Goal: Information Seeking & Learning: Learn about a topic

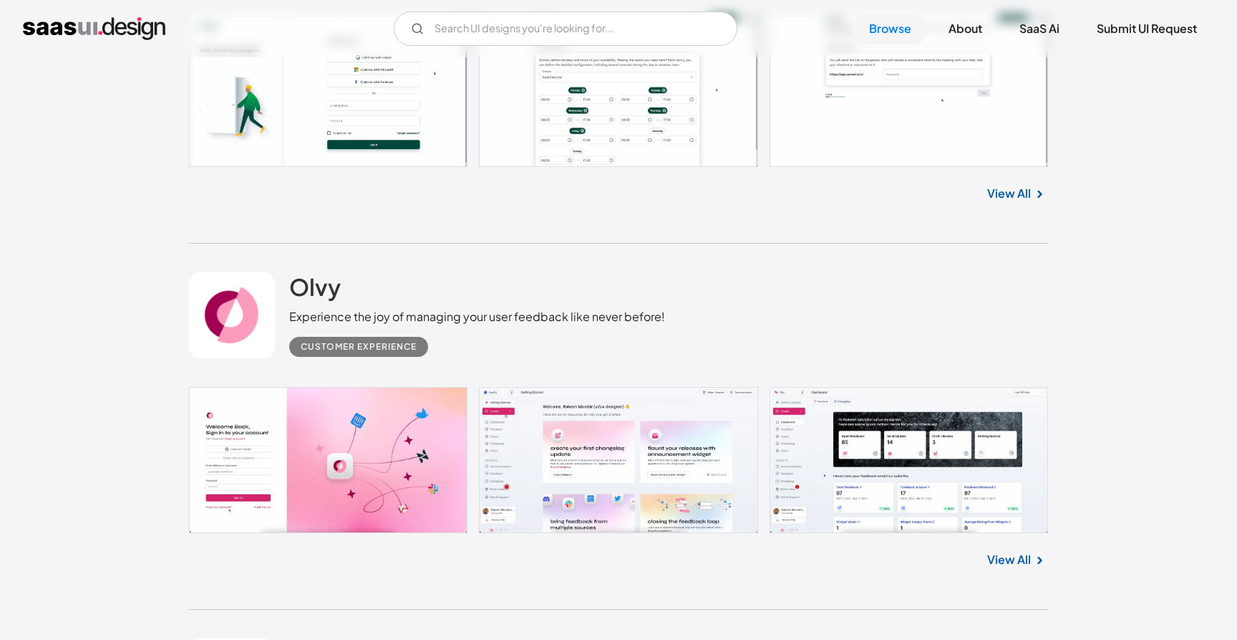
scroll to position [1919, 0]
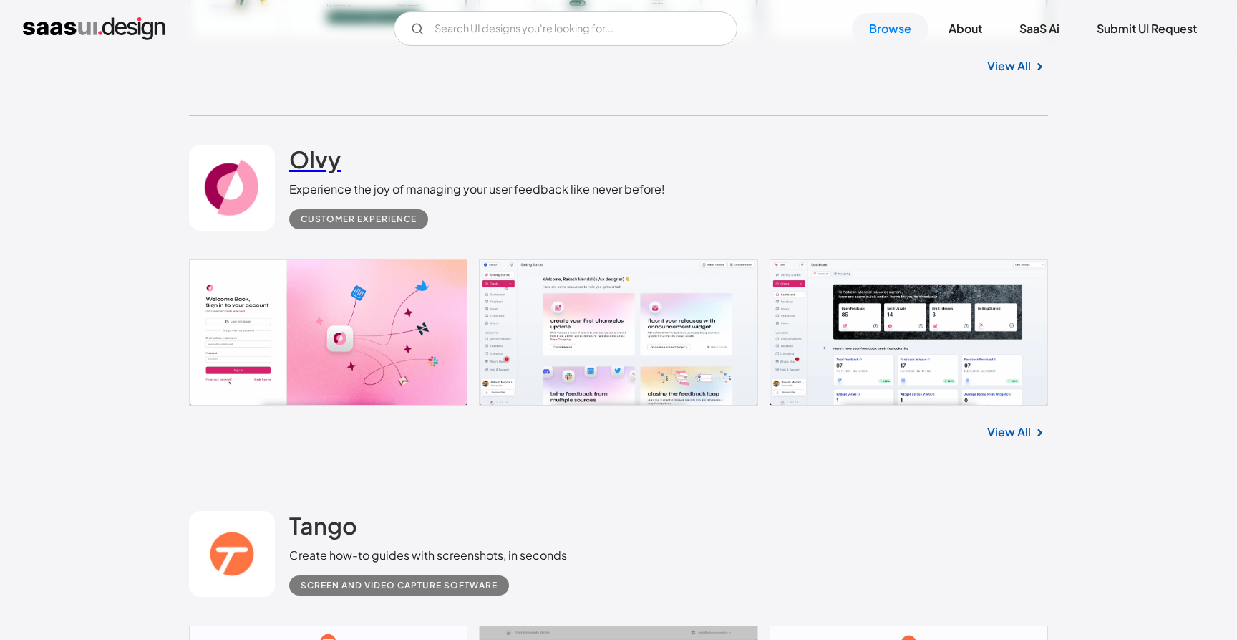
click at [310, 158] on h2 "Olvy" at bounding box center [315, 159] width 52 height 29
click at [1038, 33] on link "SaaS Ai" at bounding box center [1040, 29] width 74 height 32
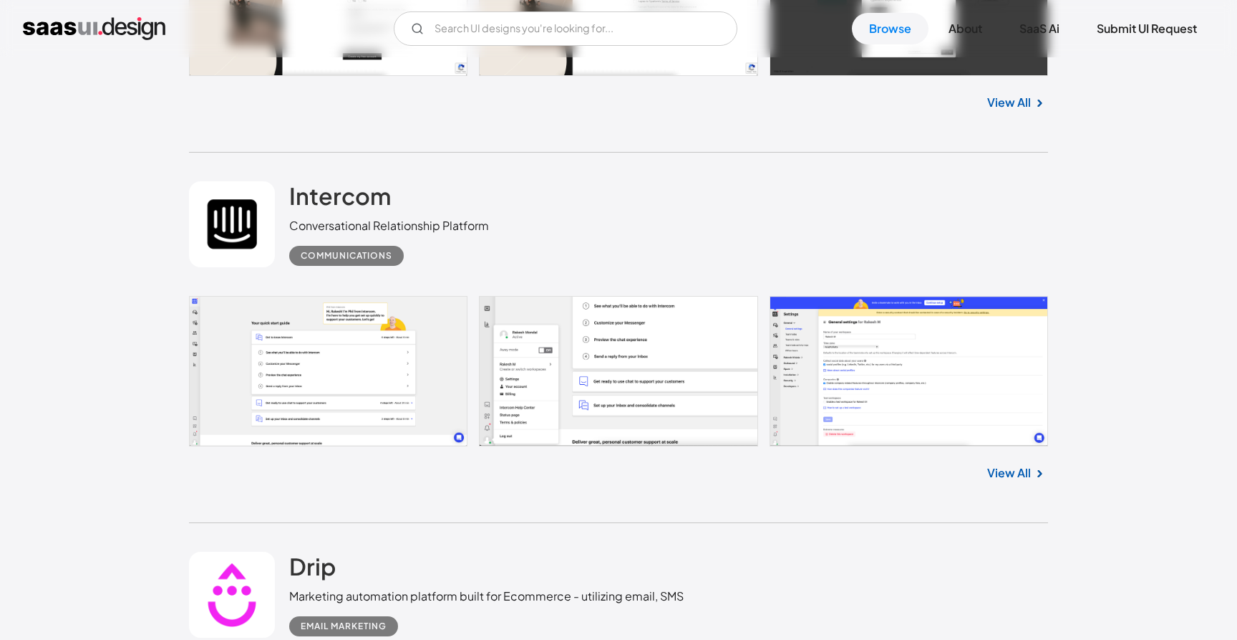
scroll to position [4417, 0]
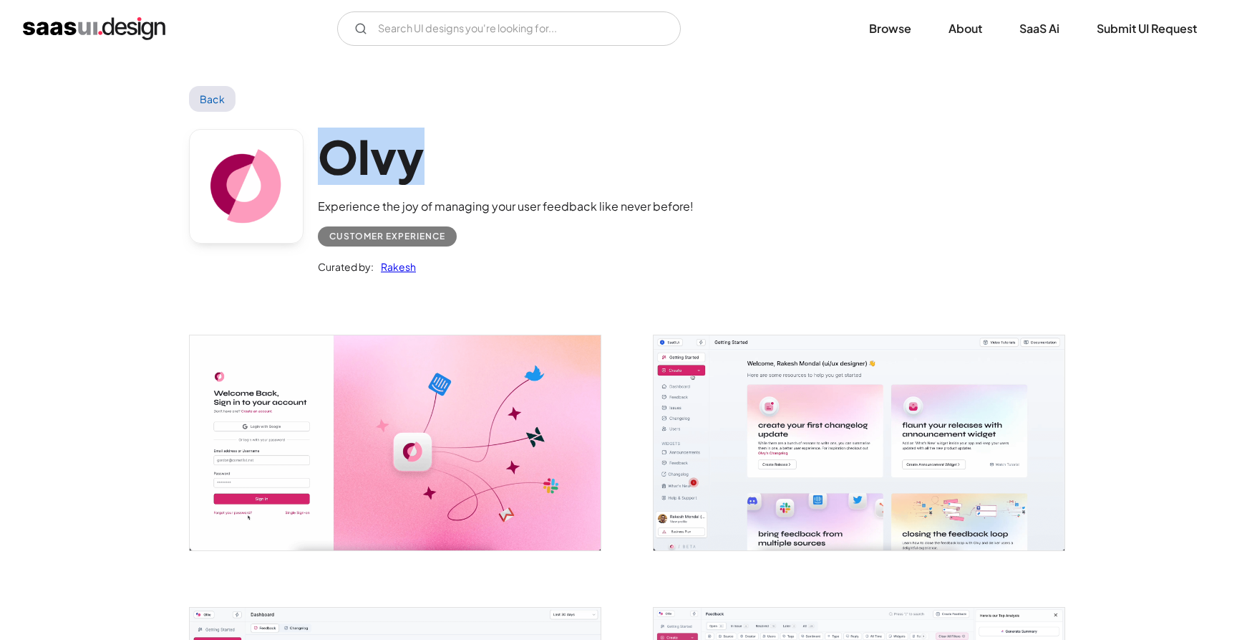
drag, startPoint x: 326, startPoint y: 149, endPoint x: 538, endPoint y: 149, distance: 212.0
click at [538, 149] on h1 "Olvy" at bounding box center [506, 156] width 376 height 55
copy h1 "Olvy"
